Goal: Task Accomplishment & Management: Manage account settings

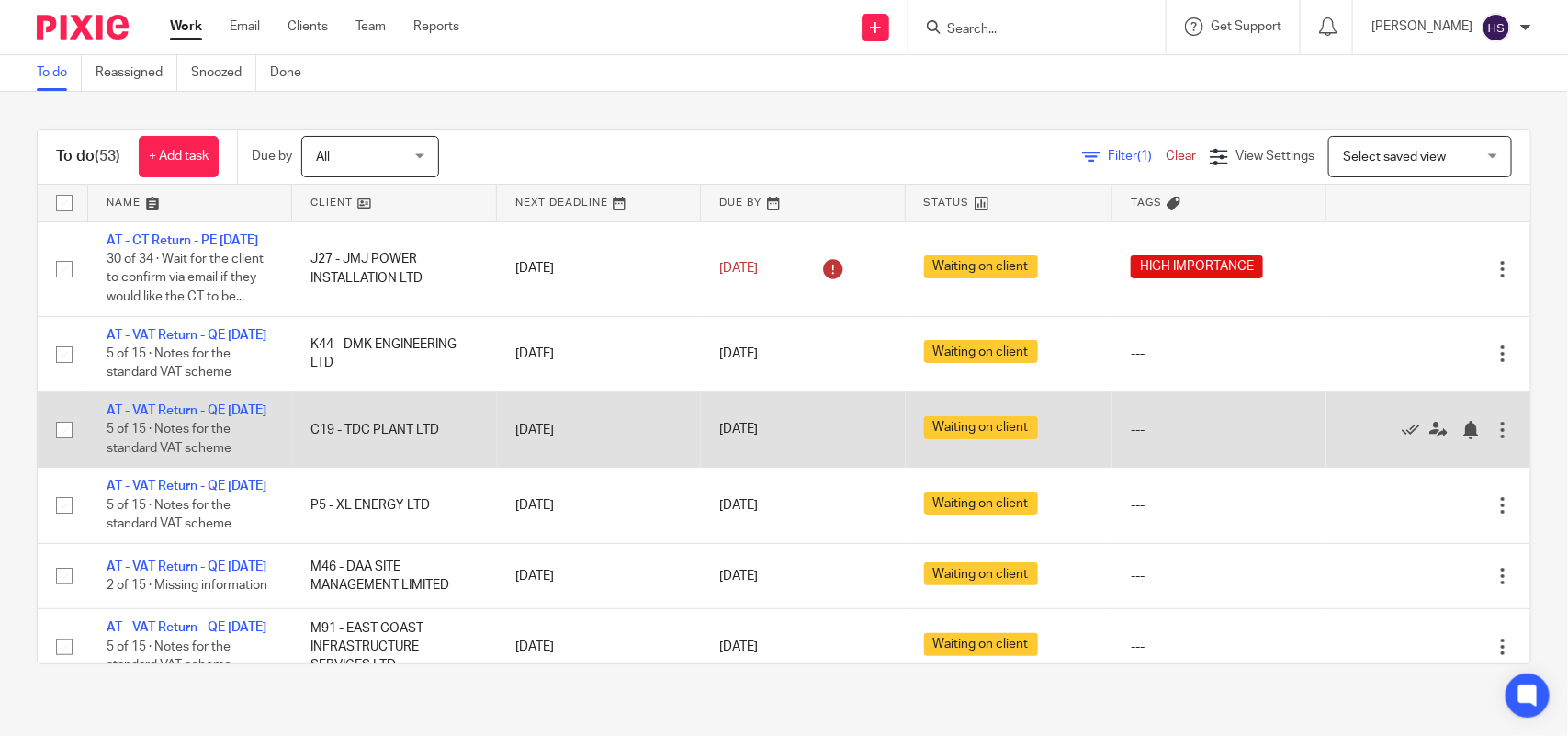
scroll to position [230, 0]
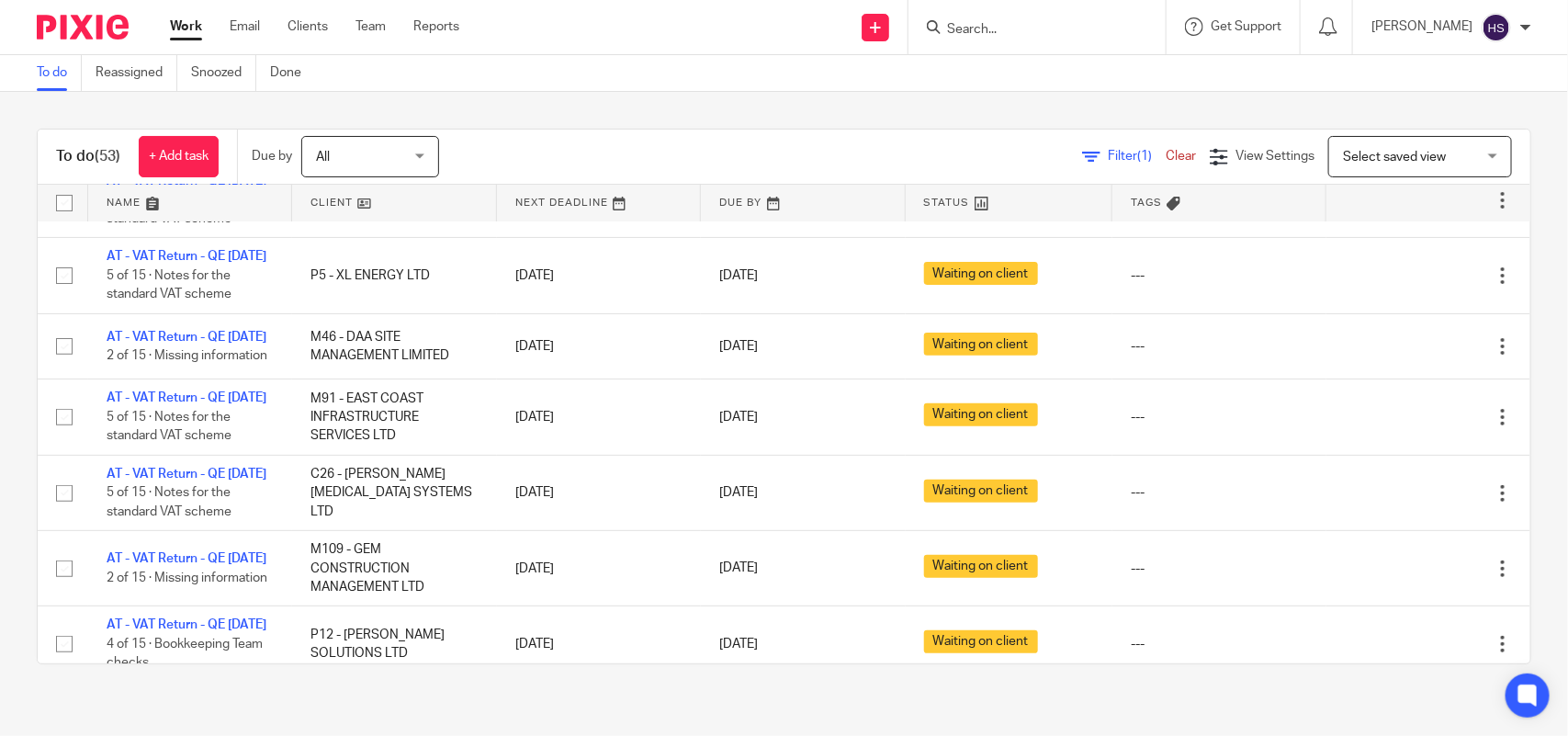
click at [933, 196] on link at bounding box center [1009, 203] width 207 height 37
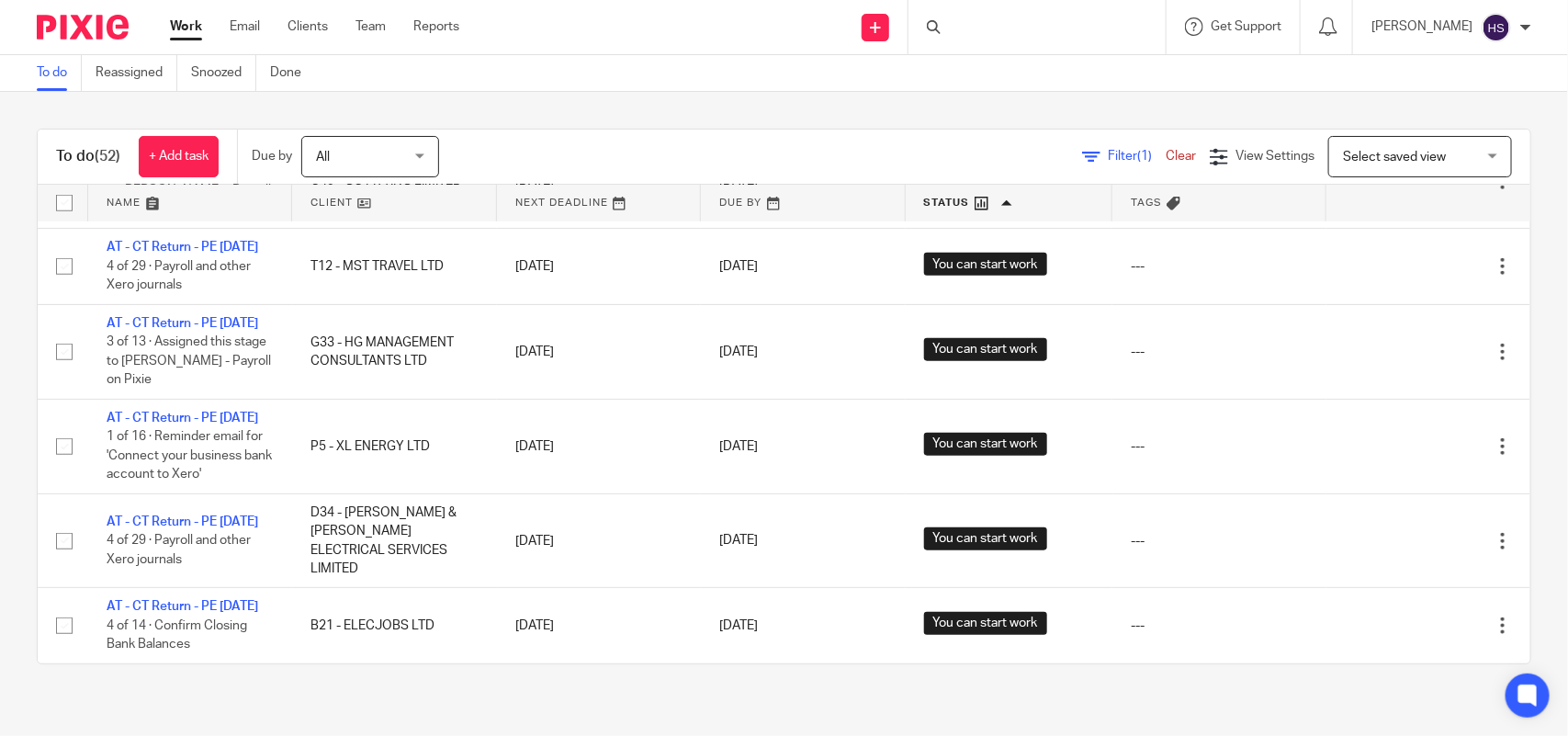
scroll to position [4004, 0]
click at [248, 23] on link "Email" at bounding box center [245, 26] width 30 height 18
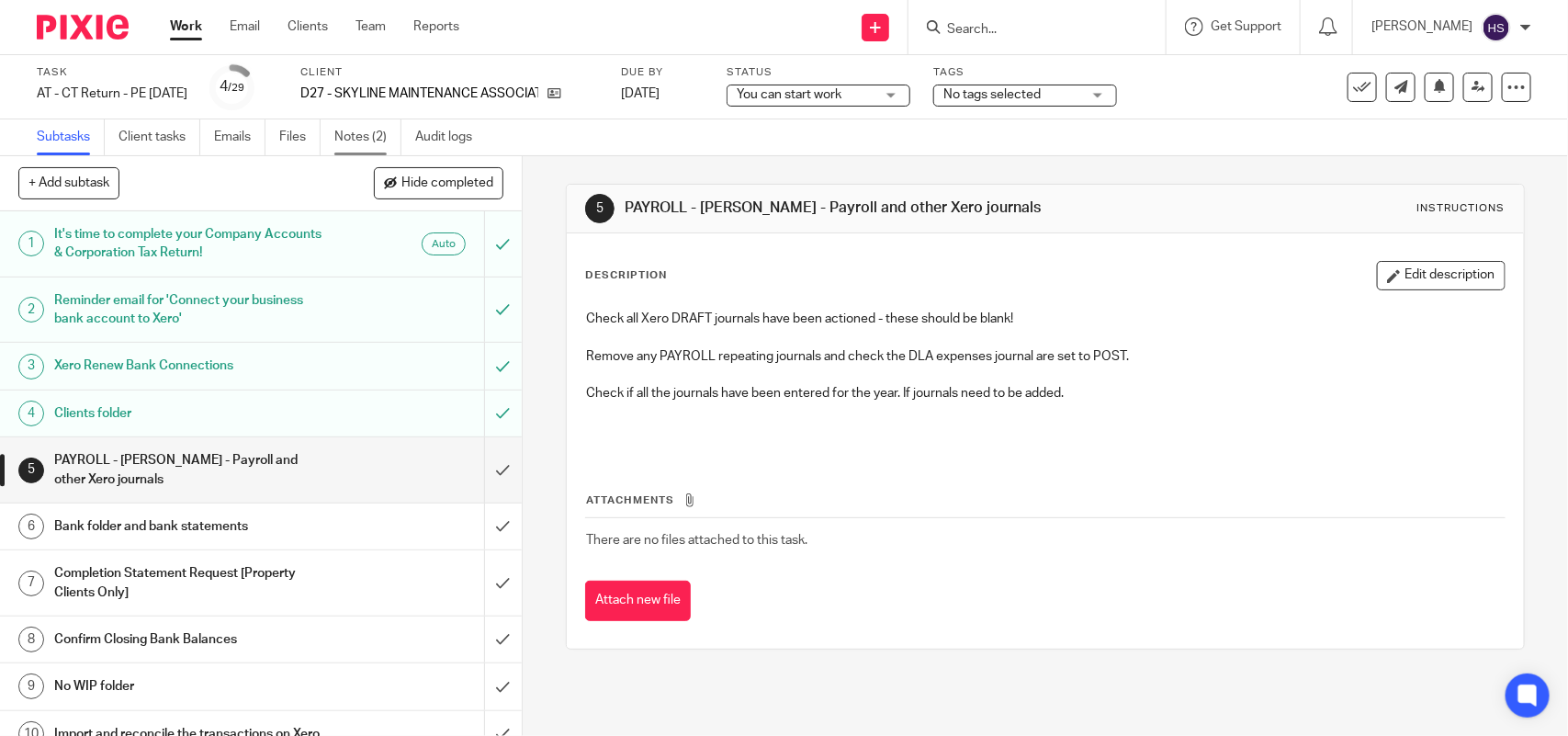
click at [370, 127] on link "Notes (2)" at bounding box center [367, 137] width 67 height 36
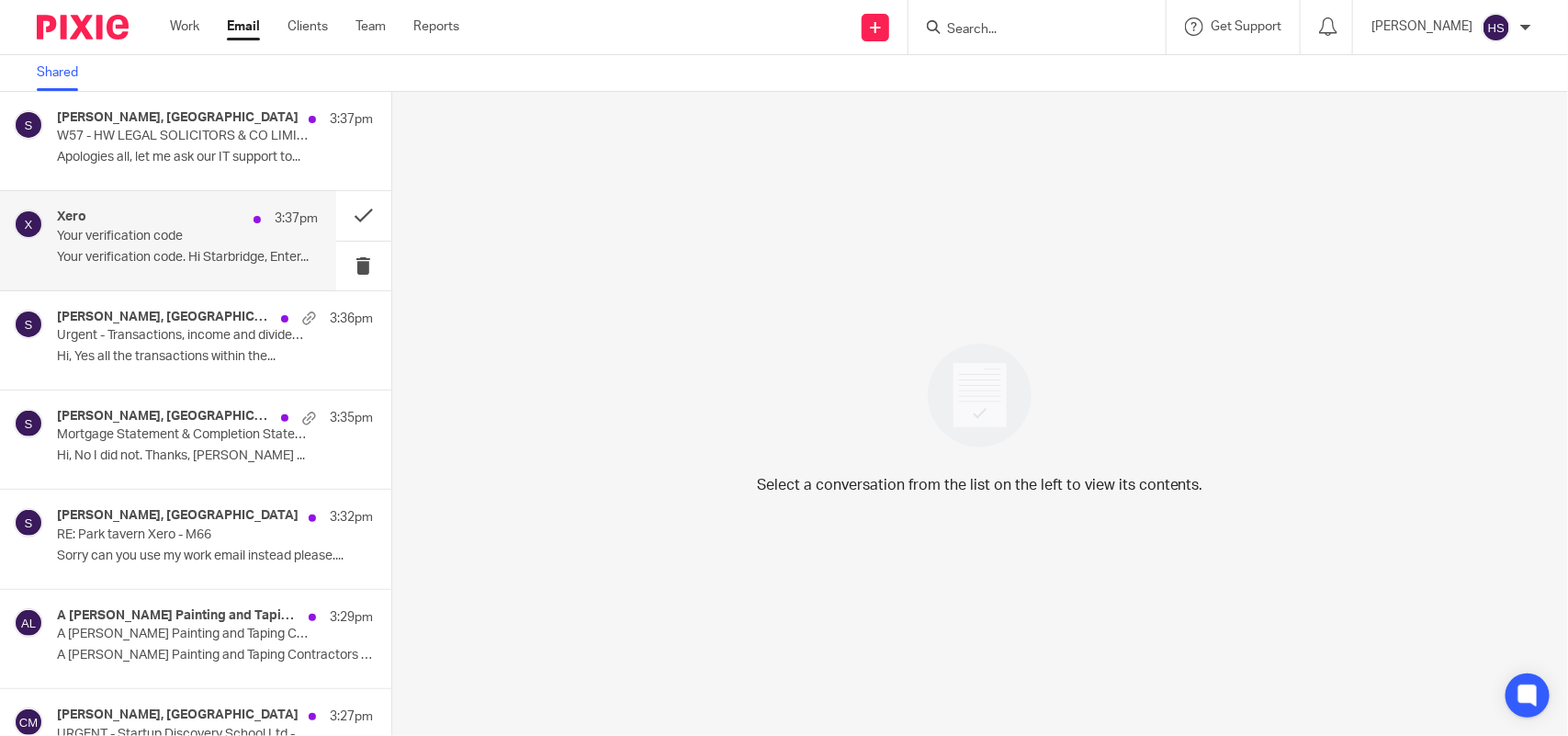
click at [162, 254] on p "Your verification code. Hi Starbridge, Enter..." at bounding box center [187, 258] width 261 height 16
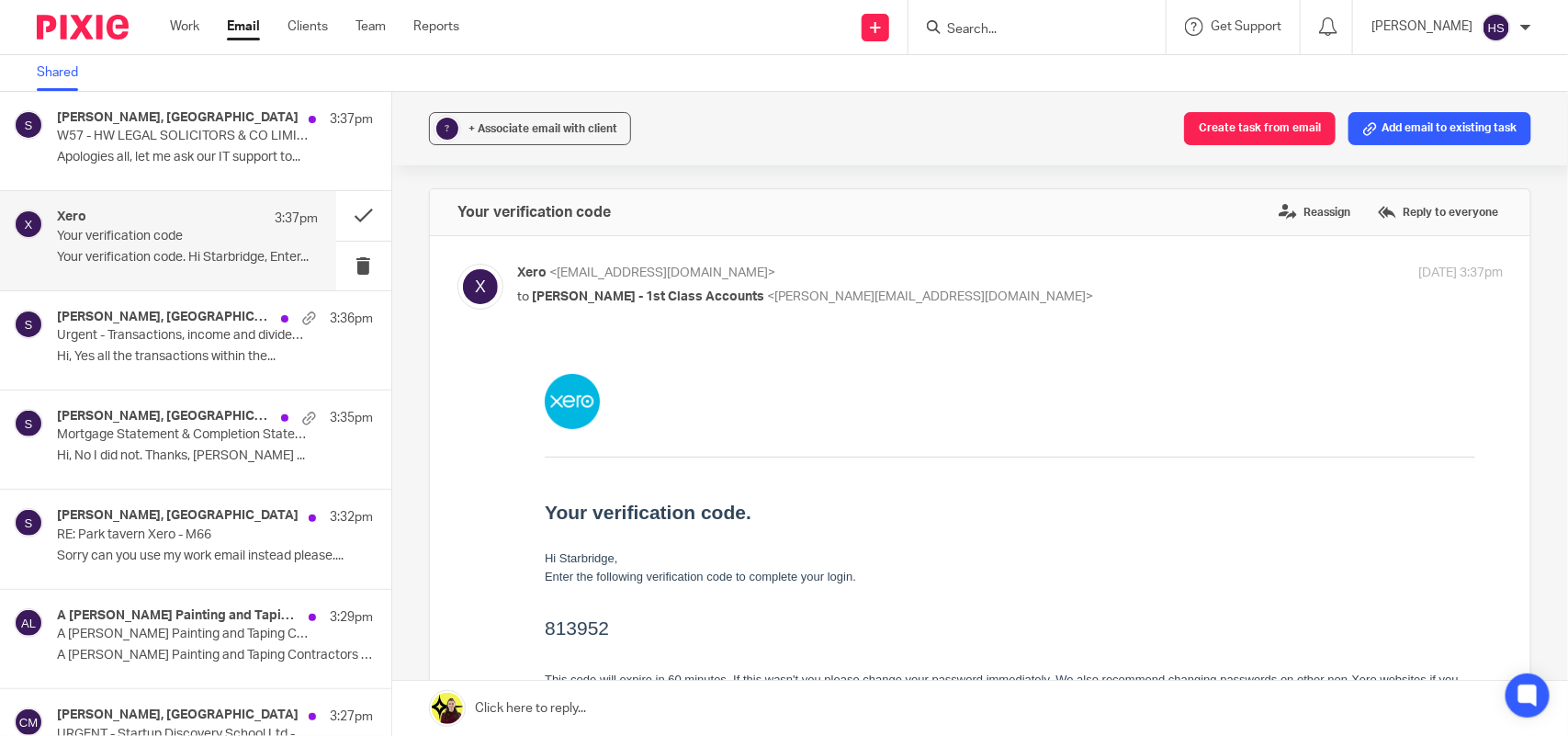
scroll to position [115, 0]
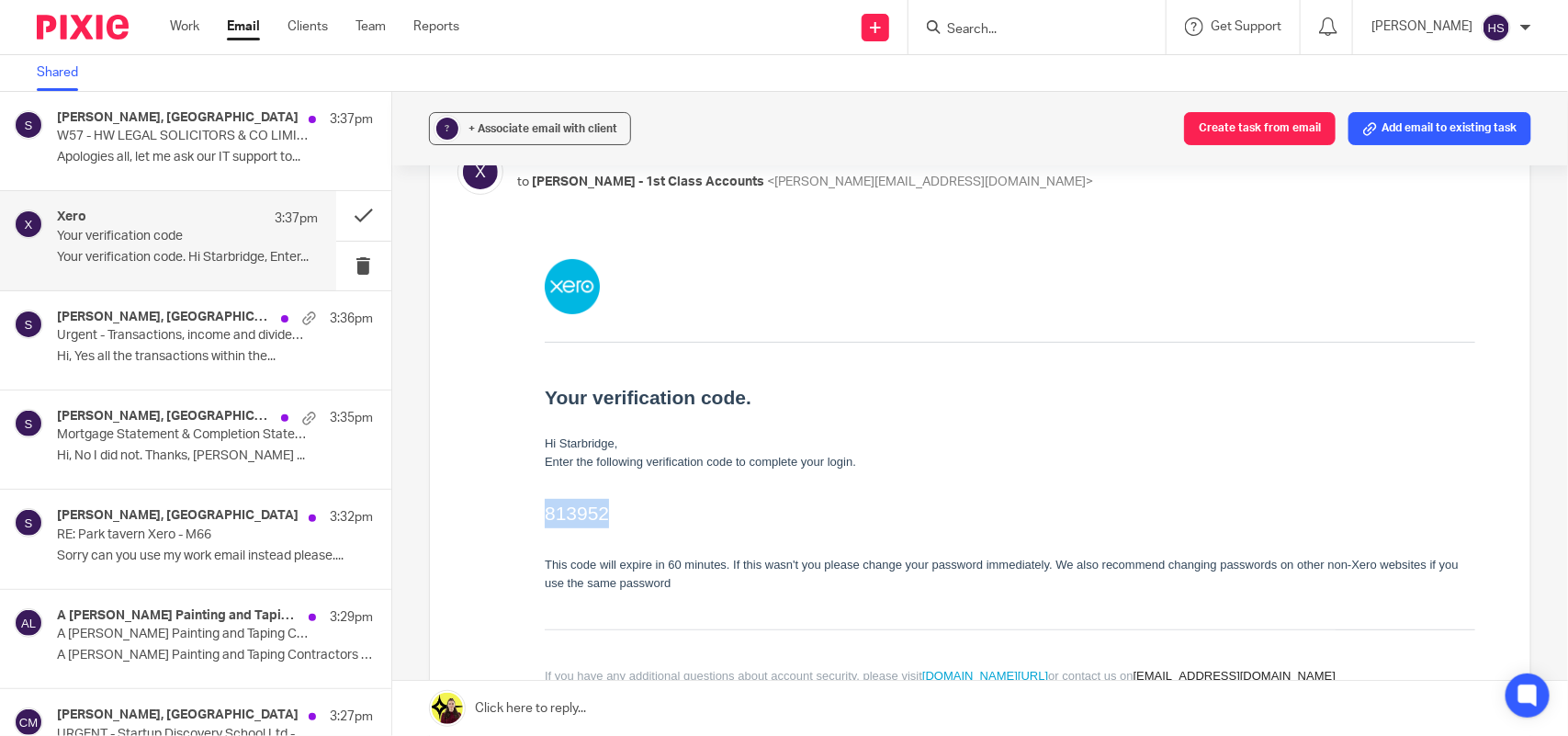
drag, startPoint x: 545, startPoint y: 511, endPoint x: 608, endPoint y: 517, distance: 63.7
click at [608, 517] on h2 "813952" at bounding box center [1009, 512] width 930 height 29
copy h2 "813952"
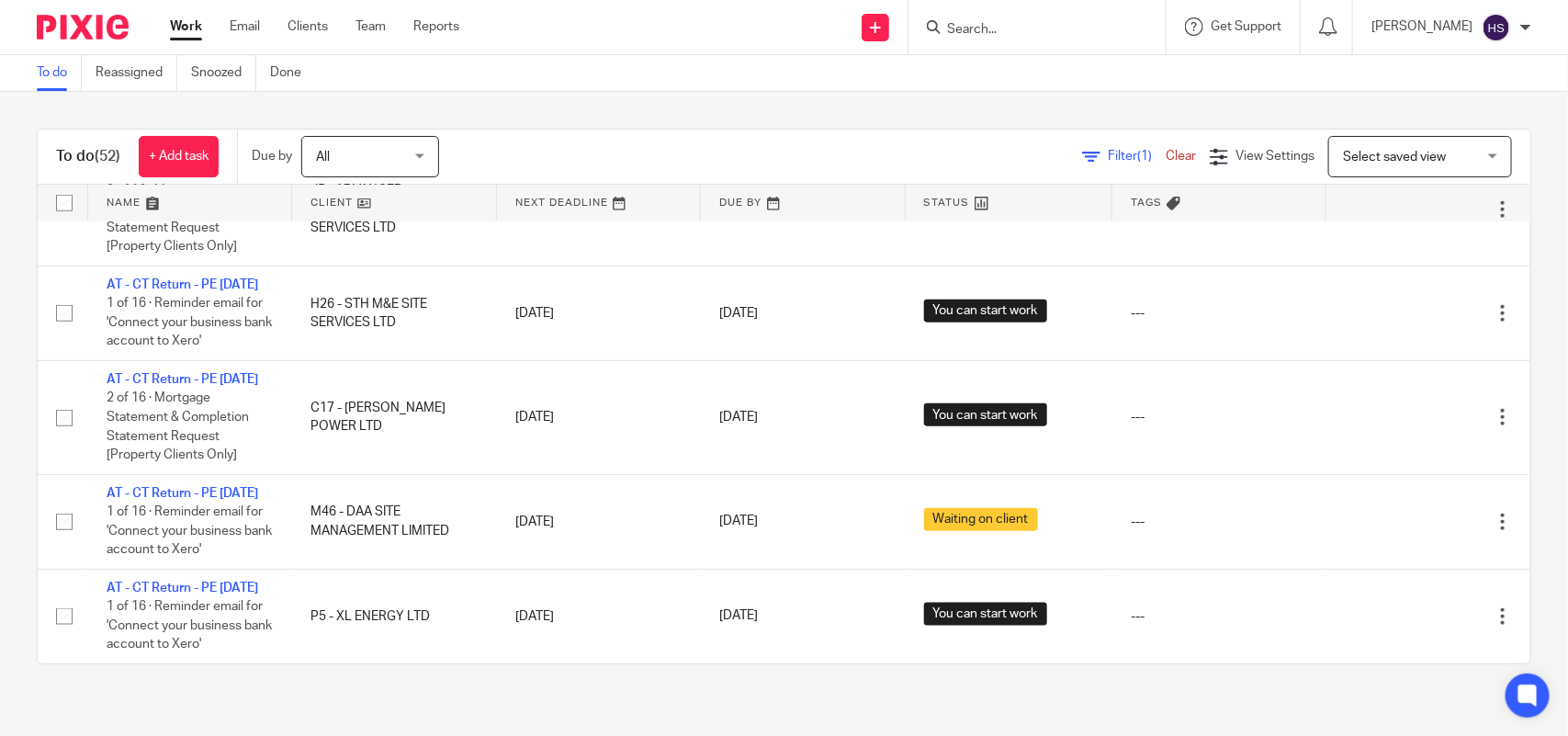
scroll to position [4579, 0]
click at [1006, 28] on input "Search" at bounding box center [1027, 30] width 165 height 17
click at [997, 89] on div "To do Reassigned Snoozed Done" at bounding box center [784, 73] width 1568 height 37
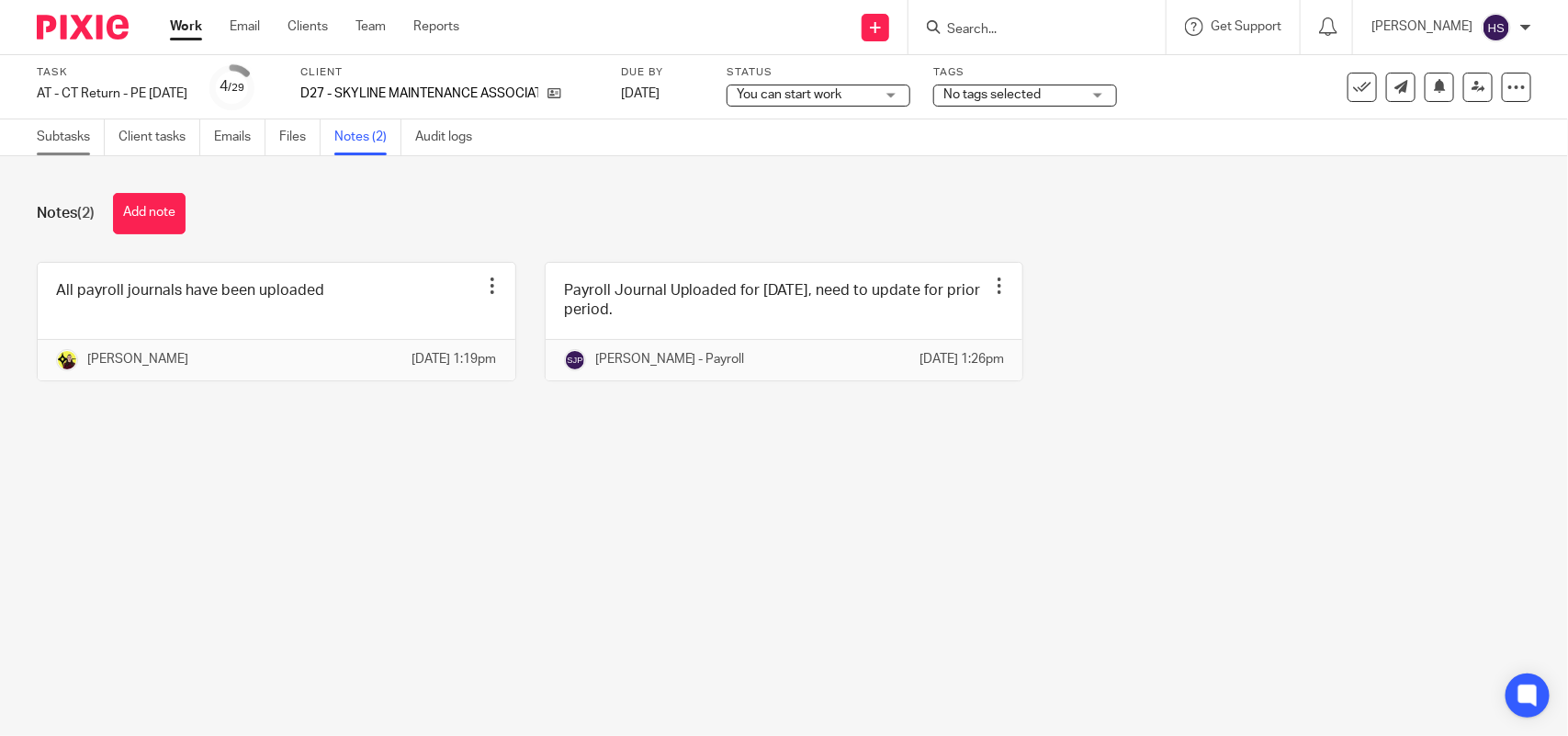
click at [62, 142] on link "Subtasks" at bounding box center [71, 137] width 68 height 36
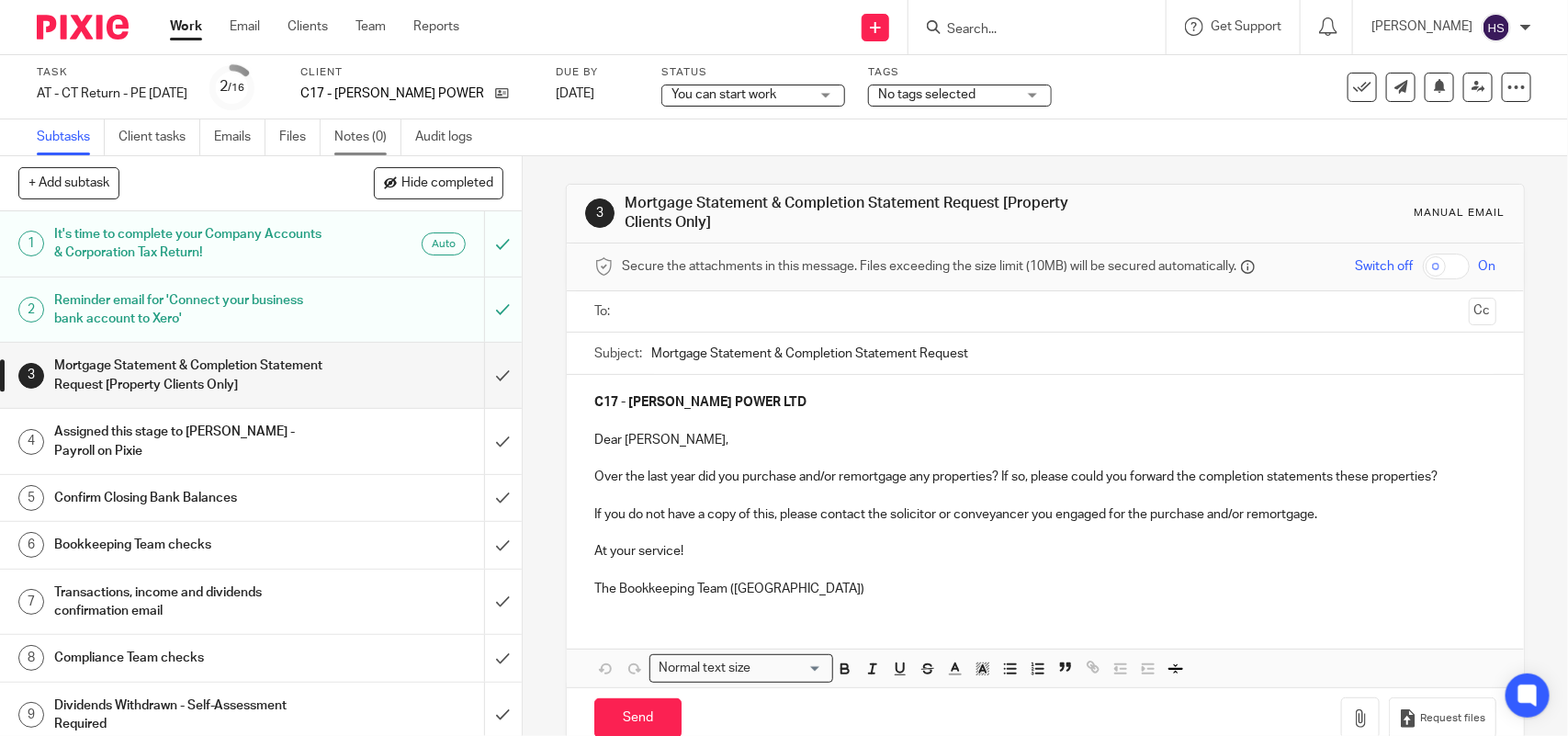
click at [351, 142] on link "Notes (0)" at bounding box center [367, 137] width 67 height 36
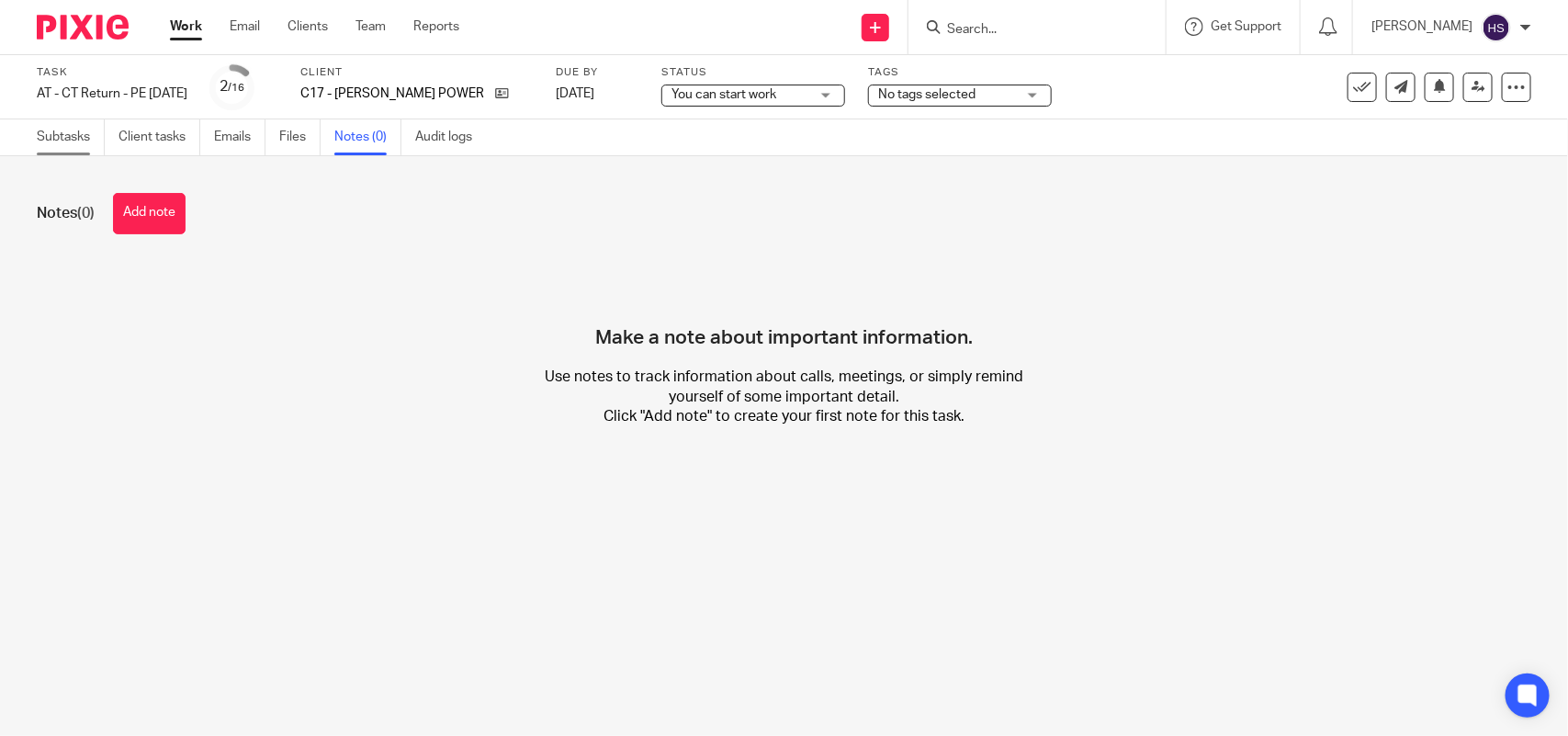
click at [64, 138] on link "Subtasks" at bounding box center [71, 137] width 68 height 36
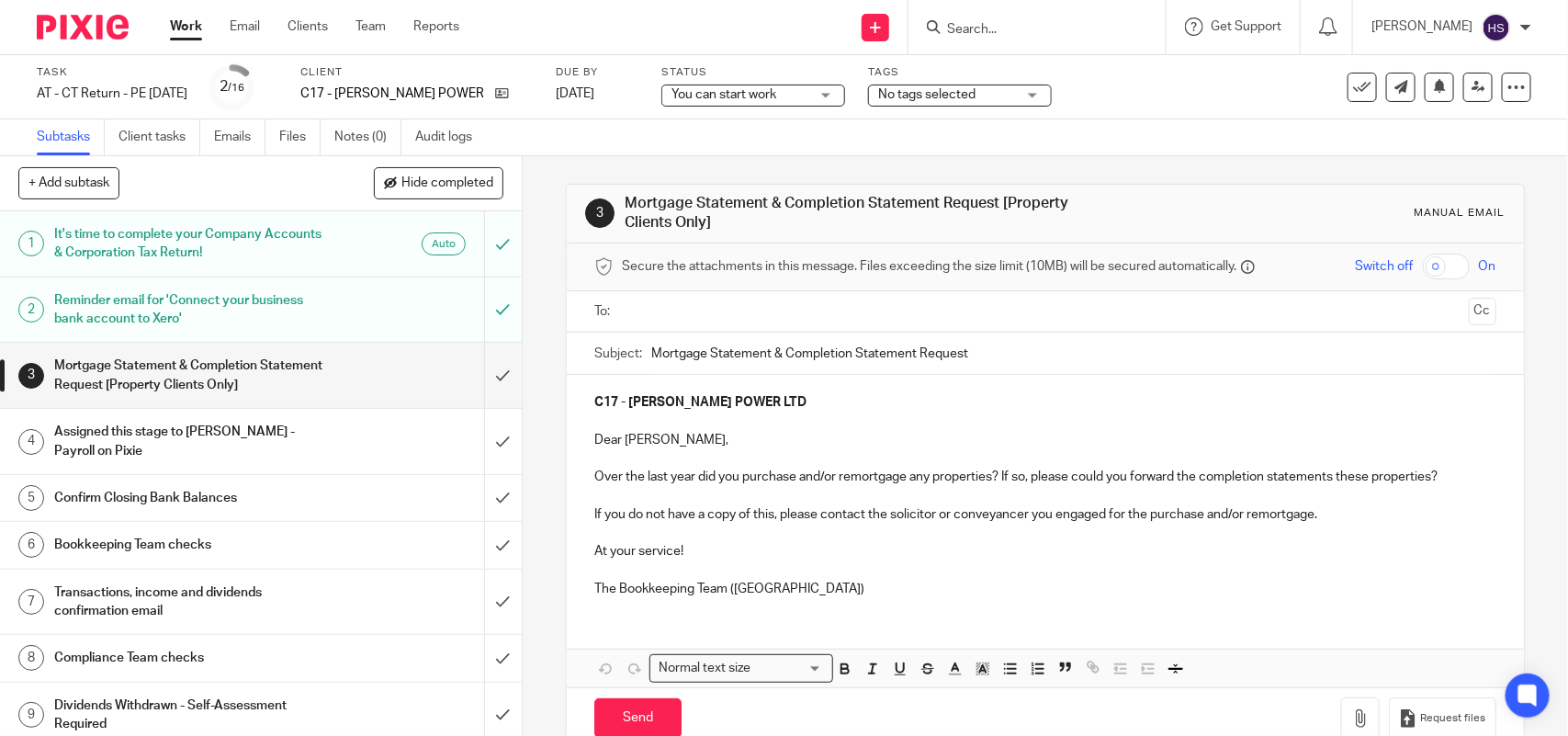
click at [289, 443] on h1 "Assigned this stage to [PERSON_NAME] - Payroll on Pixie" at bounding box center [191, 441] width 275 height 47
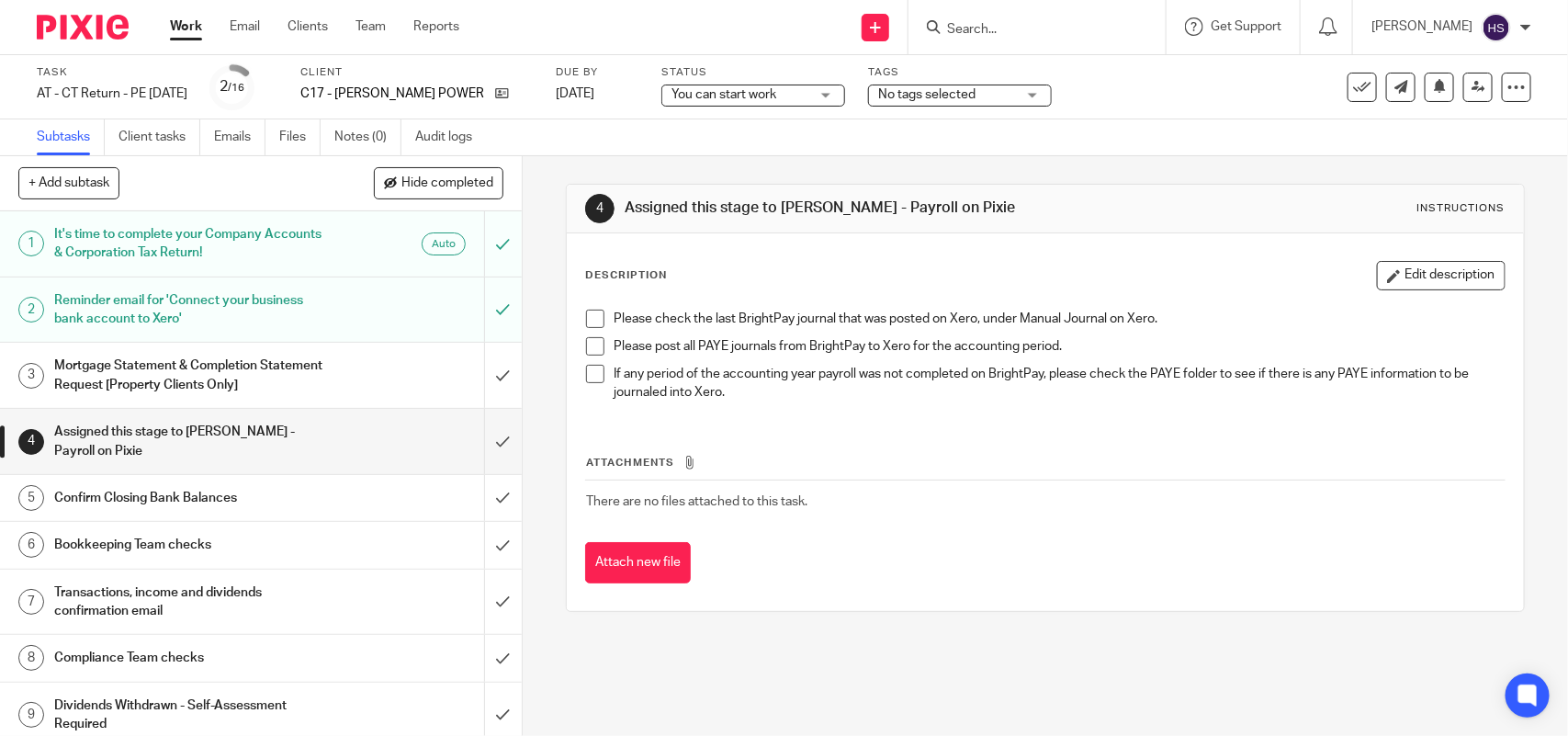
click at [346, 370] on div "Mortgage Statement & Completion Statement Request [Property Clients Only]" at bounding box center [259, 375] width 411 height 47
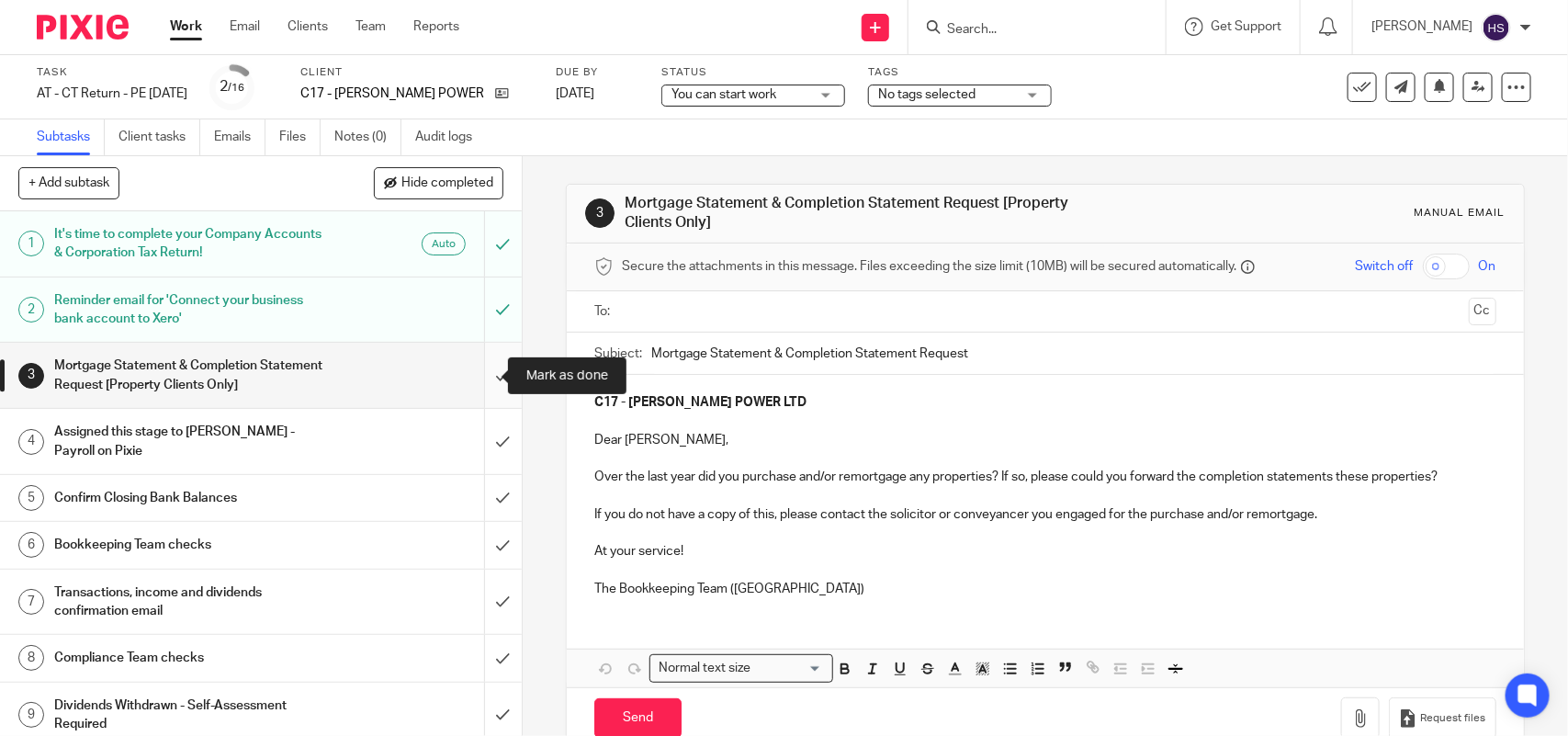
click at [483, 377] on input "submit" at bounding box center [261, 375] width 522 height 65
